Goal: Communication & Community: Share content

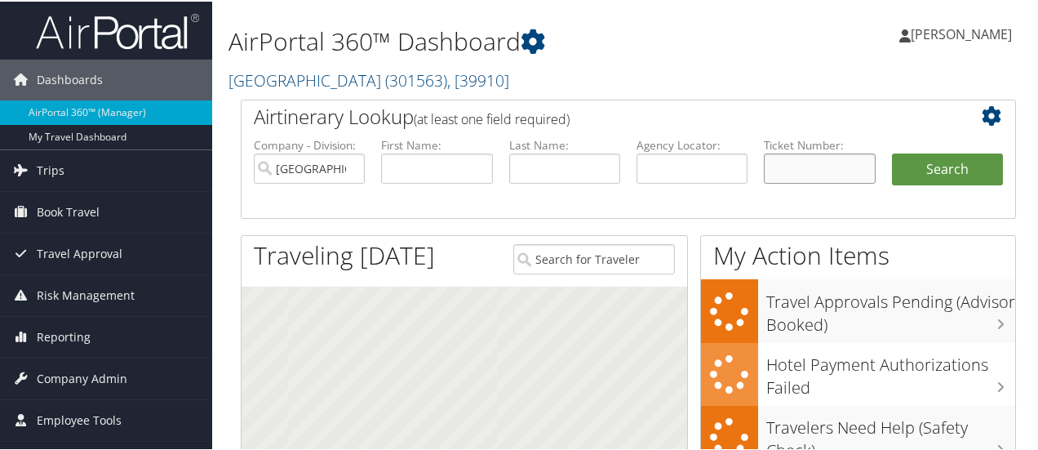
click at [811, 165] on input "text" at bounding box center [819, 167] width 111 height 30
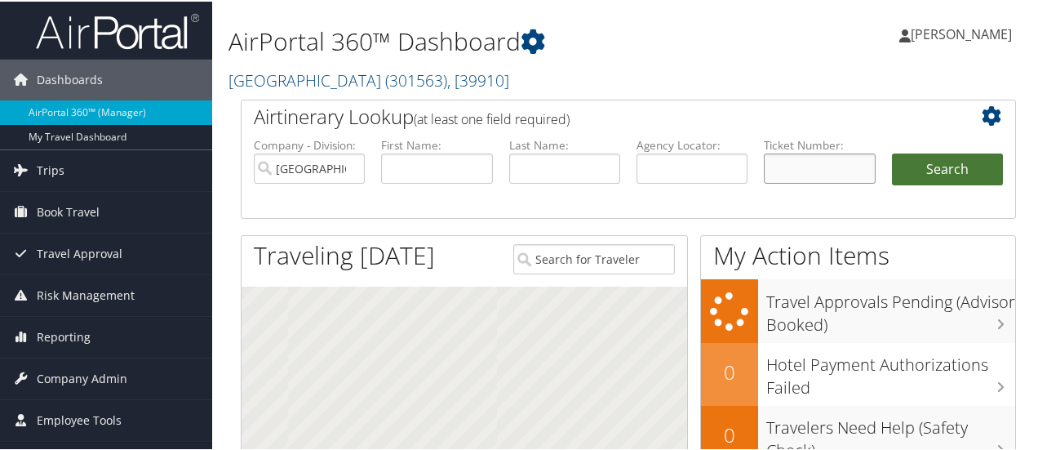
paste input "0167309179162"
type input "0167309179162"
click at [948, 167] on button "Search" at bounding box center [947, 168] width 111 height 33
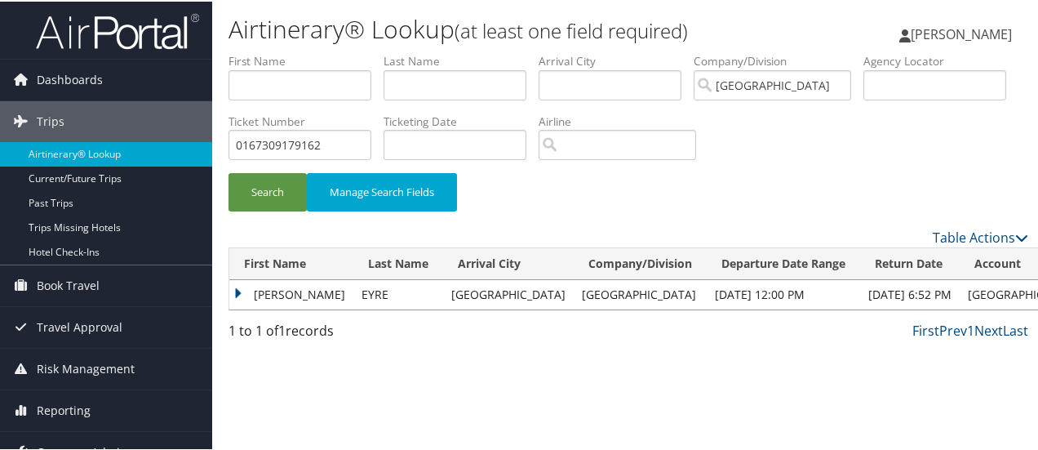
click at [278, 295] on td "KEVIN" at bounding box center [291, 292] width 124 height 29
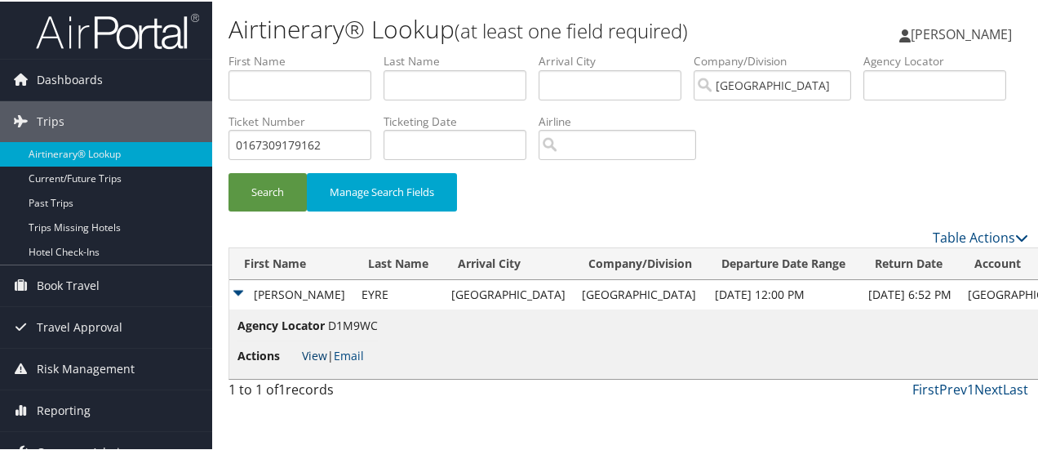
click at [310, 352] on link "View" at bounding box center [314, 354] width 25 height 16
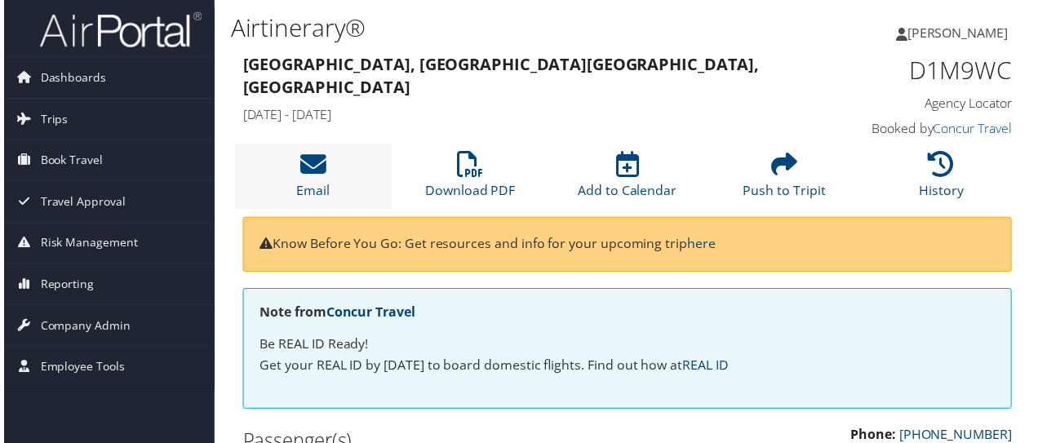
click at [290, 180] on li "Email" at bounding box center [312, 177] width 158 height 66
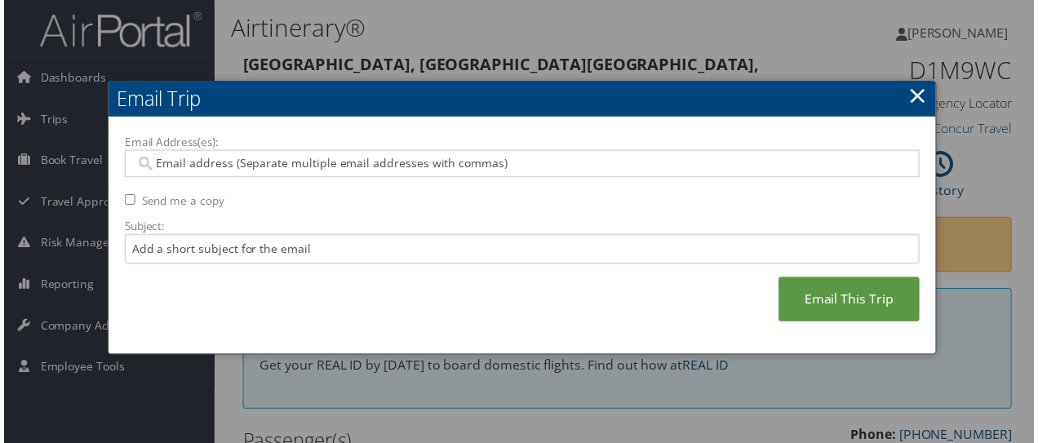
click at [336, 167] on input "Email Address(es):" at bounding box center [522, 165] width 781 height 16
type input "G"
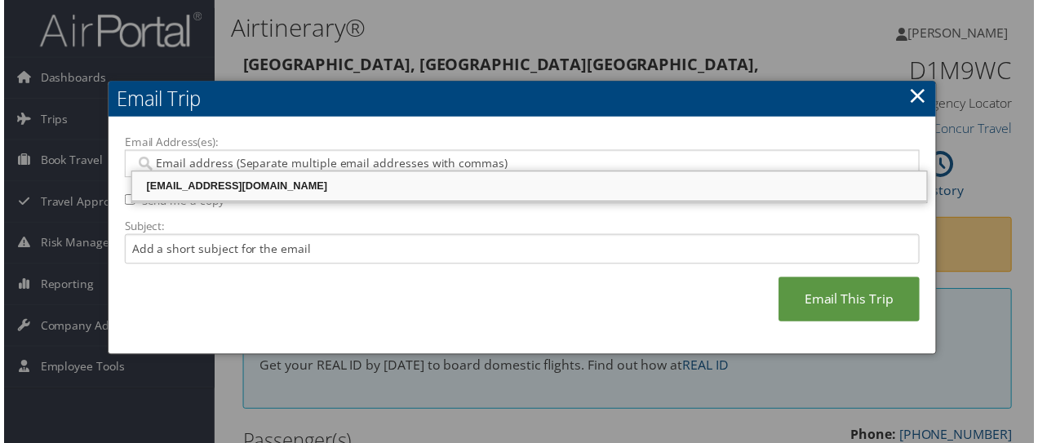
type input "V"
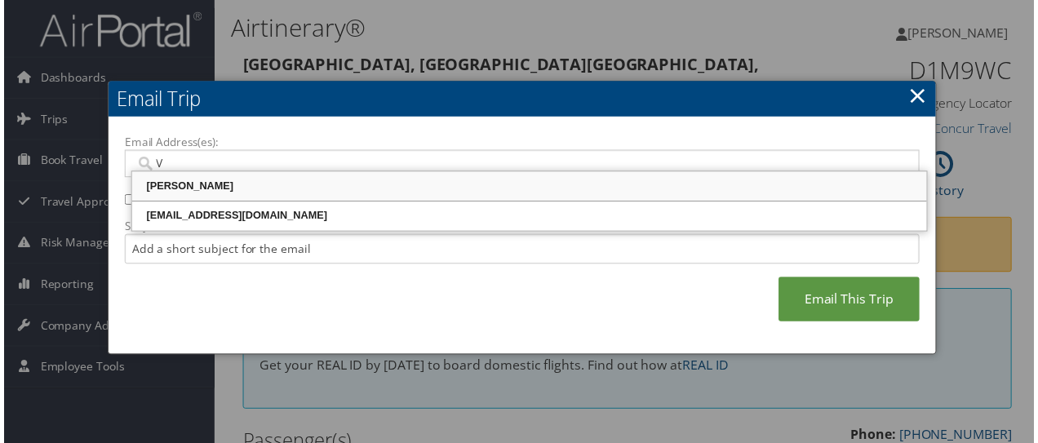
click at [199, 182] on div "Vamshidhar Vallampatla" at bounding box center [529, 188] width 797 height 16
type input "Vamshidhar Vallampatla <VVallampatla@riministreet.com>"
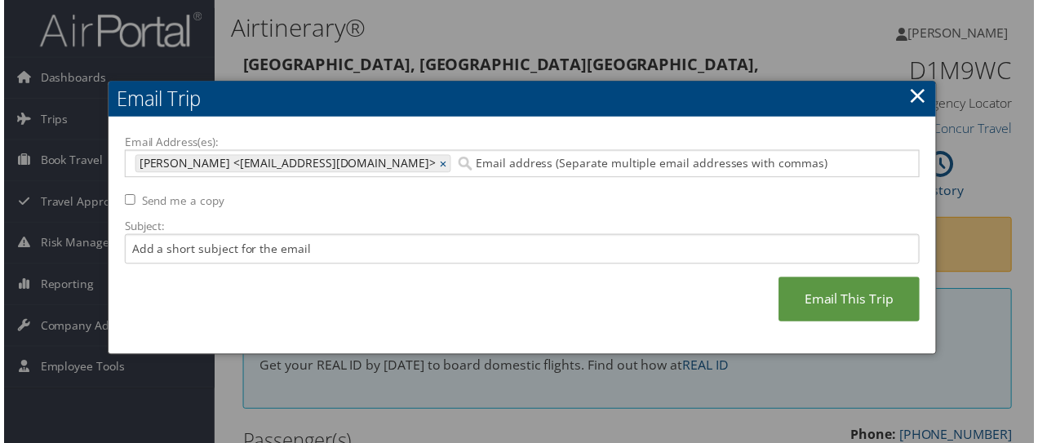
click at [884, 164] on input "Email Address(es):" at bounding box center [677, 165] width 445 height 16
drag, startPoint x: 638, startPoint y: 146, endPoint x: 93, endPoint y: 172, distance: 545.1
click at [3, 162] on body "Menu Dashboards ► AirPortal 360™ (Manager) My Travel Dashboard Trips ► Airtiner…" at bounding box center [522, 225] width 1045 height 450
click at [842, 162] on input "Email Address(es):" at bounding box center [677, 165] width 445 height 16
click at [840, 162] on input "Email Address(es):" at bounding box center [677, 165] width 445 height 16
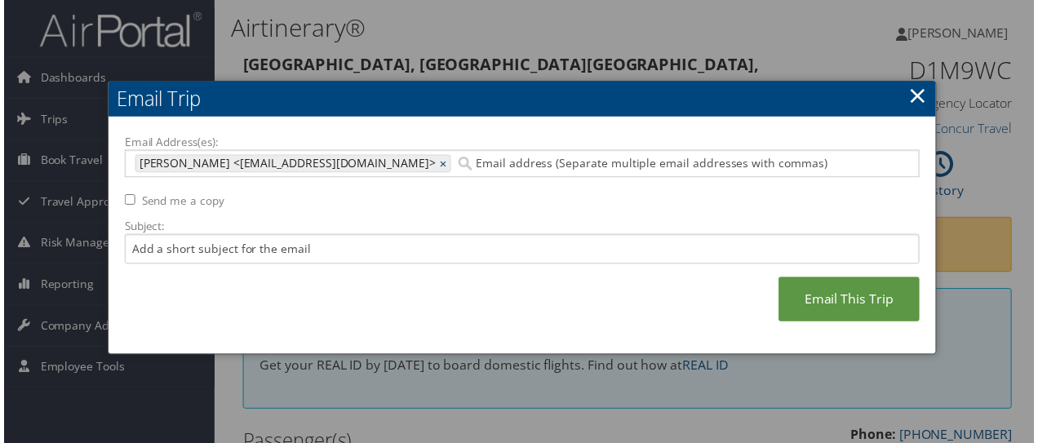
type input "Vamshidhar Vallampatla <VVallampatla@riministreet.com>"
click at [838, 164] on input "Email Address(es):" at bounding box center [677, 165] width 445 height 16
click at [450, 164] on link "×" at bounding box center [444, 165] width 11 height 16
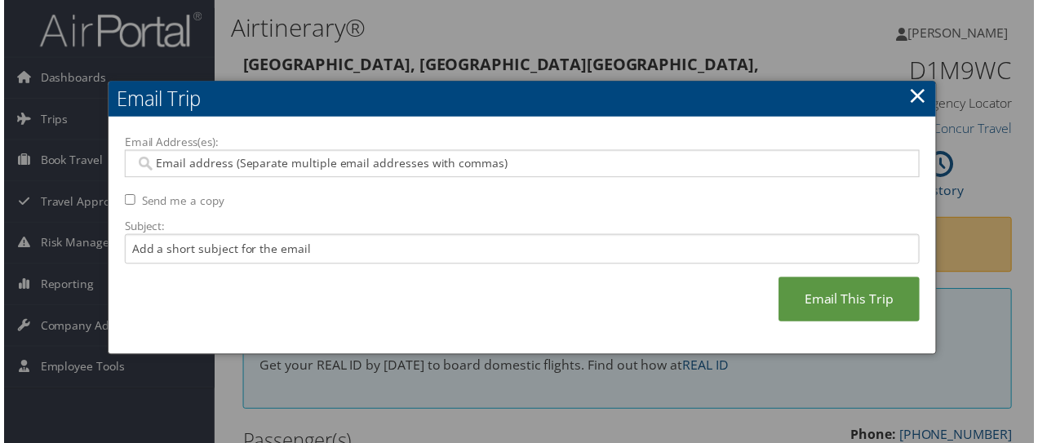
type input "V"
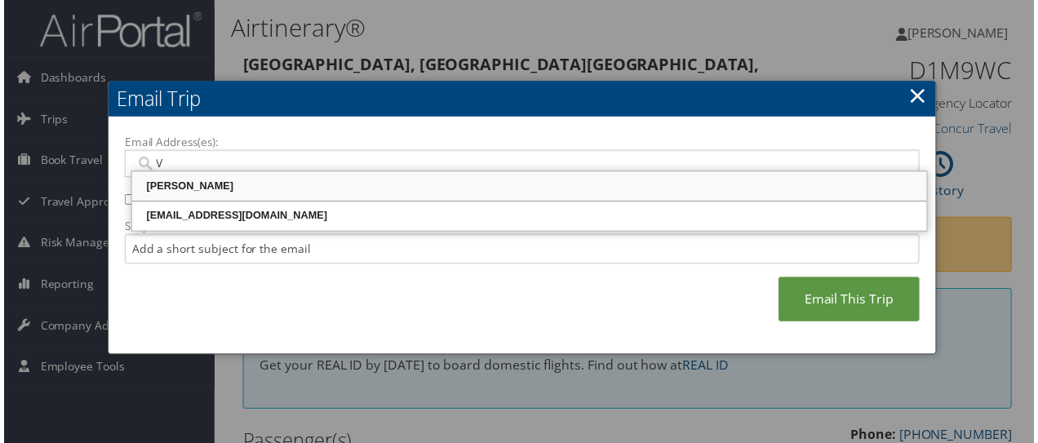
drag, startPoint x: 256, startPoint y: 184, endPoint x: 842, endPoint y: 167, distance: 586.4
click at [842, 167] on input "V" at bounding box center [522, 165] width 781 height 16
click at [286, 218] on div "vbodda@riministreet.com" at bounding box center [529, 217] width 797 height 16
type input "vbodda@riministreet.com"
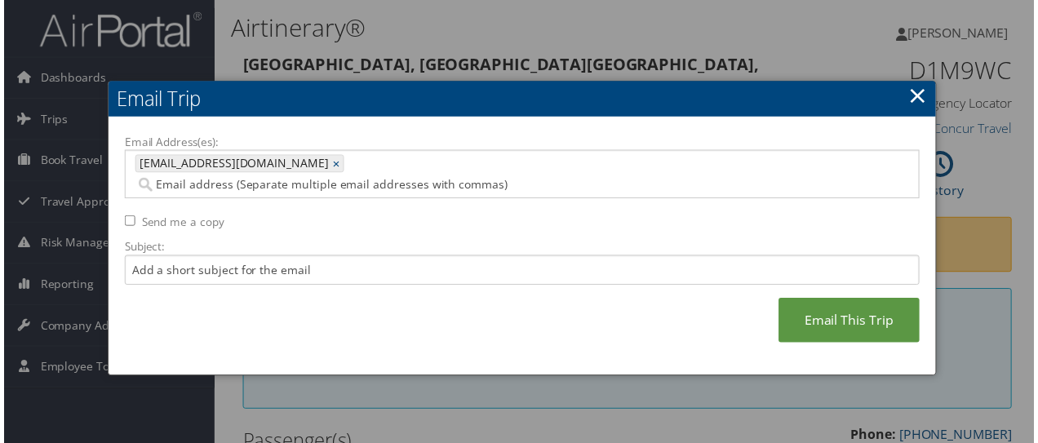
click at [181, 216] on label "Send me a copy" at bounding box center [180, 224] width 83 height 16
click at [132, 217] on input "Send me a copy" at bounding box center [127, 222] width 11 height 11
checkbox input "true"
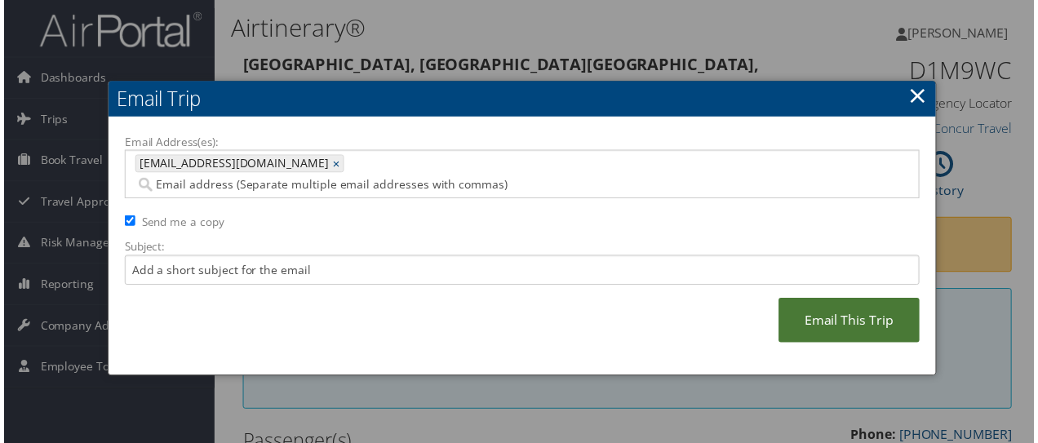
drag, startPoint x: 854, startPoint y: 295, endPoint x: 842, endPoint y: 306, distance: 16.7
click at [851, 300] on link "Email This Trip" at bounding box center [852, 322] width 142 height 45
